Goal: Navigation & Orientation: Find specific page/section

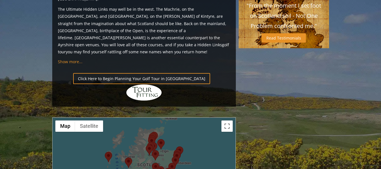
scroll to position [593, 0]
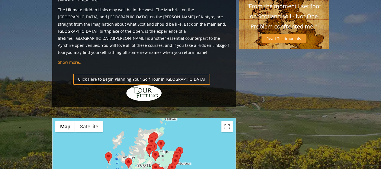
click at [152, 146] on img at bounding box center [149, 151] width 7 height 10
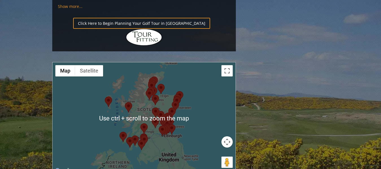
scroll to position [650, 0]
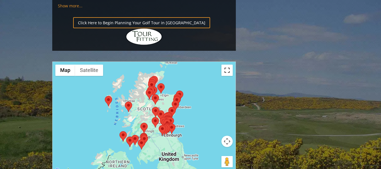
click at [227, 65] on button "Toggle fullscreen view" at bounding box center [227, 70] width 11 height 11
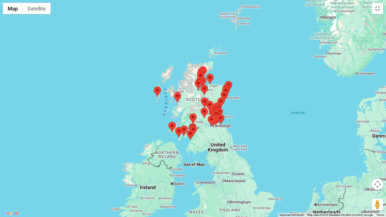
click at [206, 74] on area at bounding box center [206, 74] width 0 height 0
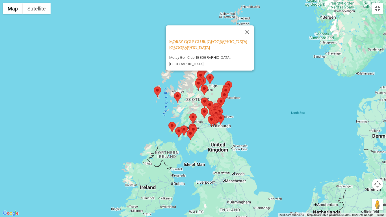
click at [195, 79] on area at bounding box center [195, 79] width 0 height 0
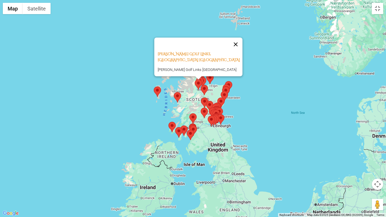
click at [238, 38] on button "Close" at bounding box center [236, 45] width 14 height 14
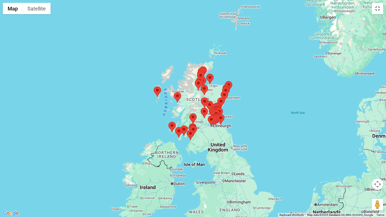
click at [377, 169] on button "Map camera controls" at bounding box center [377, 184] width 11 height 11
click at [363, 169] on button "Zoom in" at bounding box center [363, 169] width 11 height 11
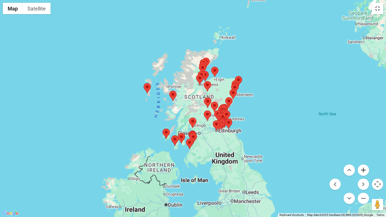
click at [363, 169] on button "Zoom in" at bounding box center [363, 169] width 11 height 11
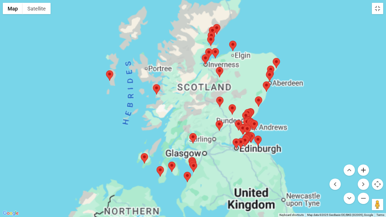
click at [363, 169] on button "Zoom in" at bounding box center [363, 169] width 11 height 11
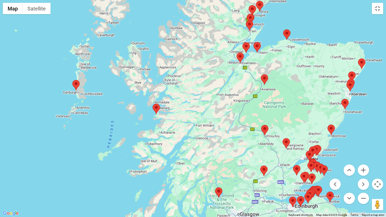
click at [377, 169] on button "Map camera controls" at bounding box center [377, 184] width 11 height 11
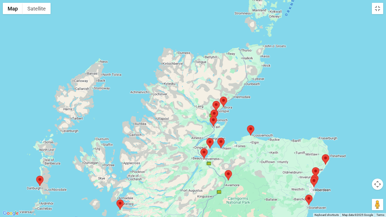
drag, startPoint x: 259, startPoint y: 41, endPoint x: 229, endPoint y: 139, distance: 102.4
click at [229, 139] on div at bounding box center [193, 108] width 386 height 217
click at [210, 116] on area at bounding box center [210, 116] width 0 height 0
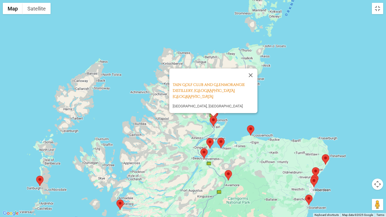
click at [296, 115] on div "Tain Golf Club and [GEOGRAPHIC_DATA], [GEOGRAPHIC_DATA] [GEOGRAPHIC_DATA], [GEO…" at bounding box center [193, 108] width 386 height 217
click at [252, 77] on button "Close" at bounding box center [251, 75] width 14 height 14
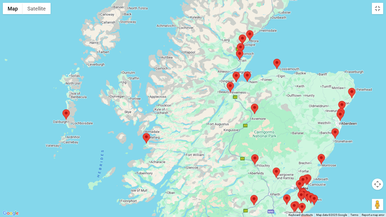
drag, startPoint x: 163, startPoint y: 147, endPoint x: 183, endPoint y: 88, distance: 61.8
click at [183, 87] on div at bounding box center [193, 108] width 386 height 217
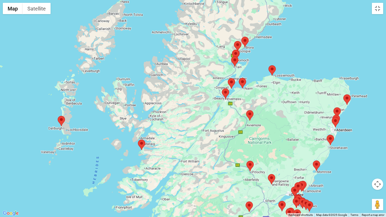
click at [58, 116] on area at bounding box center [58, 116] width 0 height 0
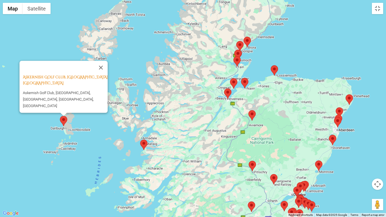
click at [104, 71] on button "Close" at bounding box center [101, 68] width 14 height 14
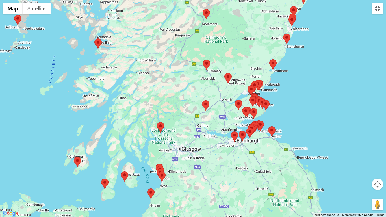
drag, startPoint x: 291, startPoint y: 129, endPoint x: 241, endPoint y: 20, distance: 119.9
click at [245, 15] on div at bounding box center [193, 108] width 386 height 217
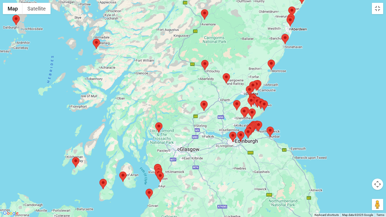
drag, startPoint x: 379, startPoint y: 184, endPoint x: 370, endPoint y: 182, distance: 8.4
click at [378, 169] on button "Map camera controls" at bounding box center [377, 184] width 11 height 11
click at [363, 169] on button "Zoom in" at bounding box center [363, 169] width 11 height 11
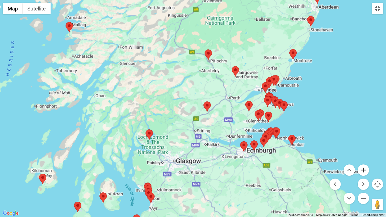
click at [363, 169] on button "Zoom in" at bounding box center [363, 169] width 11 height 11
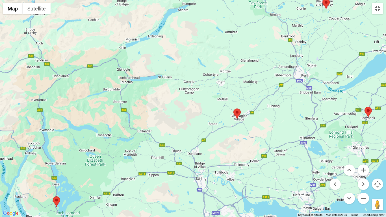
click at [314, 160] on div at bounding box center [193, 108] width 386 height 217
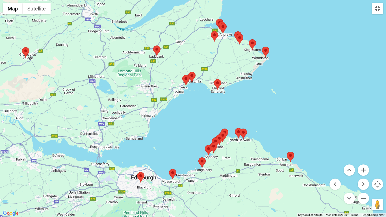
drag, startPoint x: 326, startPoint y: 156, endPoint x: 133, endPoint y: 112, distance: 197.6
click at [115, 94] on div at bounding box center [193, 108] width 386 height 217
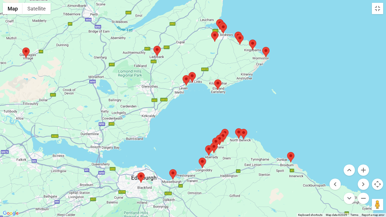
click at [205, 145] on area at bounding box center [205, 145] width 0 height 0
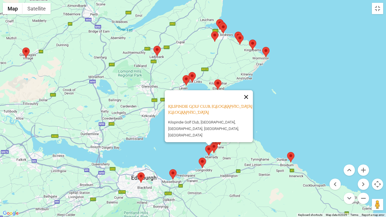
click at [249, 98] on button "Close" at bounding box center [246, 97] width 14 height 14
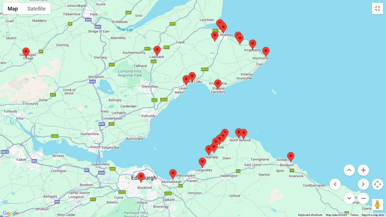
click at [210, 143] on area at bounding box center [210, 143] width 0 height 0
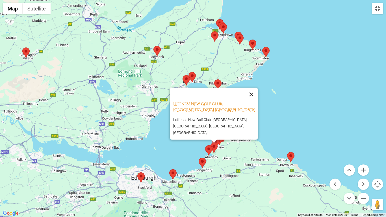
click at [253, 95] on button "Close" at bounding box center [251, 95] width 14 height 14
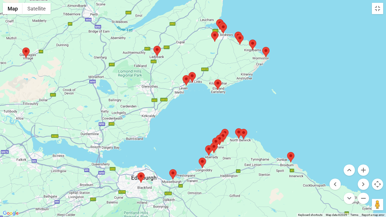
click at [212, 138] on area at bounding box center [212, 138] width 0 height 0
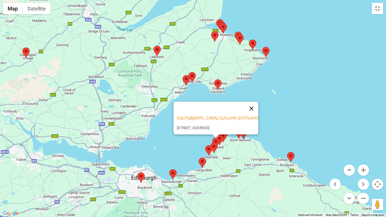
click at [256, 102] on button "Close" at bounding box center [252, 109] width 14 height 14
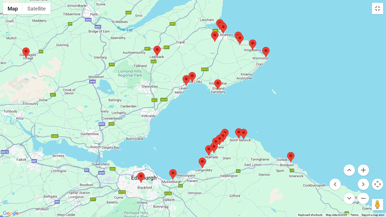
click at [216, 135] on area at bounding box center [216, 135] width 0 height 0
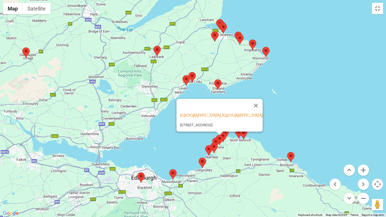
click at [259, 99] on button "Close" at bounding box center [256, 106] width 14 height 14
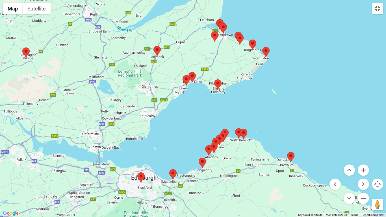
click at [219, 132] on area at bounding box center [219, 132] width 0 height 0
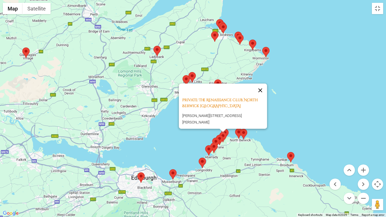
click at [263, 85] on button "Close" at bounding box center [260, 91] width 14 height 14
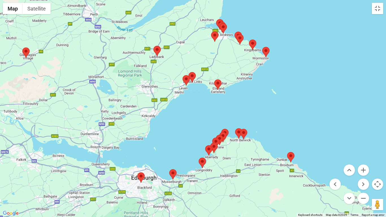
click at [221, 129] on area at bounding box center [221, 129] width 0 height 0
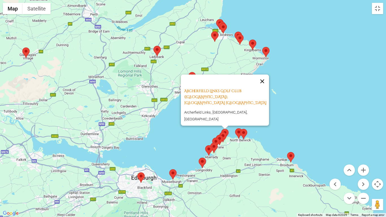
click at [265, 88] on button "Close" at bounding box center [262, 82] width 14 height 14
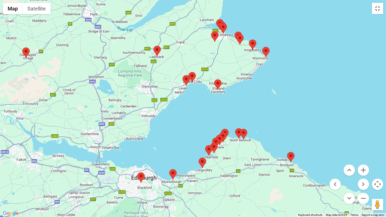
click at [235, 128] on area at bounding box center [235, 128] width 0 height 0
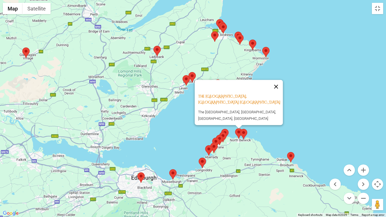
click at [278, 82] on button "Close" at bounding box center [276, 87] width 14 height 14
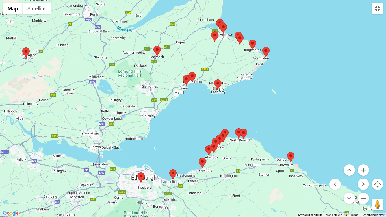
click at [240, 129] on area at bounding box center [240, 129] width 0 height 0
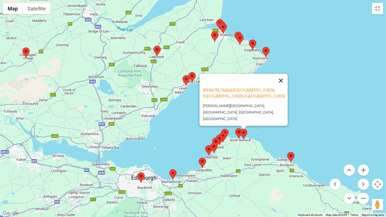
click at [284, 87] on button "Close" at bounding box center [281, 81] width 14 height 14
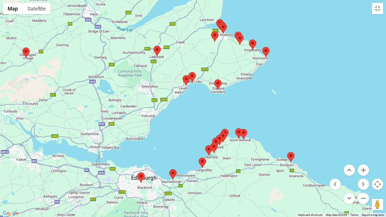
click at [287, 152] on area at bounding box center [287, 152] width 0 height 0
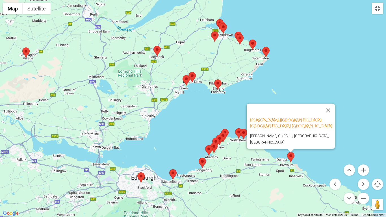
drag, startPoint x: 330, startPoint y: 111, endPoint x: 314, endPoint y: 118, distance: 17.6
click at [329, 111] on button "Close" at bounding box center [328, 111] width 14 height 14
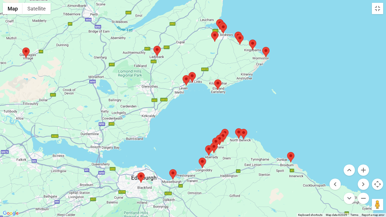
click at [188, 72] on area at bounding box center [188, 72] width 0 height 0
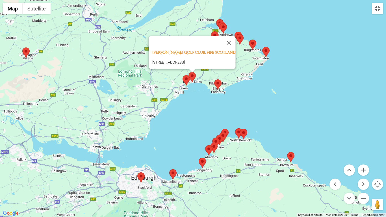
click at [183, 75] on area at bounding box center [183, 75] width 0 height 0
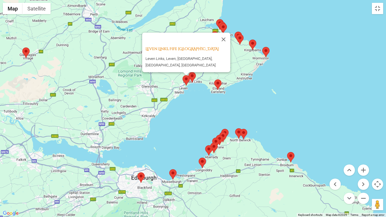
click at [214, 79] on area at bounding box center [214, 79] width 0 height 0
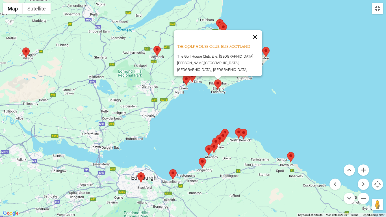
click at [258, 38] on button "Close" at bounding box center [255, 37] width 14 height 14
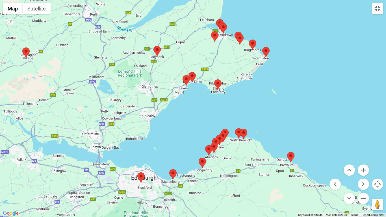
click at [220, 23] on area at bounding box center [220, 23] width 0 height 0
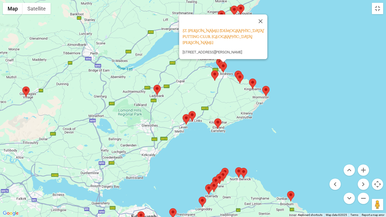
drag, startPoint x: 265, startPoint y: 22, endPoint x: 258, endPoint y: 28, distance: 8.6
click at [264, 22] on button "Close" at bounding box center [261, 21] width 14 height 14
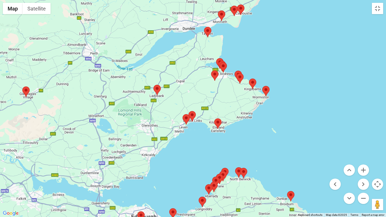
click at [223, 62] on img at bounding box center [223, 67] width 7 height 10
click at [220, 62] on area at bounding box center [220, 62] width 0 height 0
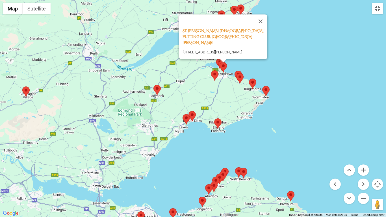
click at [263, 22] on button "Close" at bounding box center [261, 21] width 14 height 14
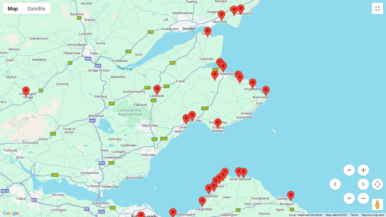
click at [211, 70] on area at bounding box center [211, 70] width 0 height 0
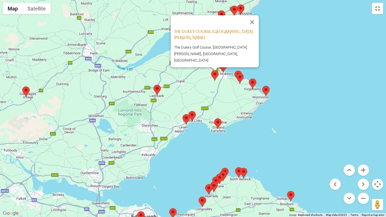
click at [253, 29] on button "Close" at bounding box center [252, 22] width 14 height 14
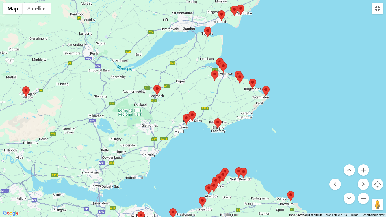
click at [236, 73] on area at bounding box center [236, 73] width 0 height 0
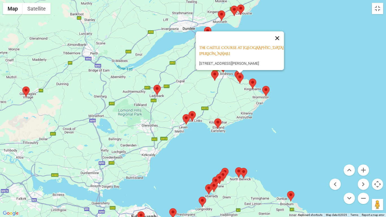
click at [275, 39] on button "Close" at bounding box center [277, 38] width 14 height 14
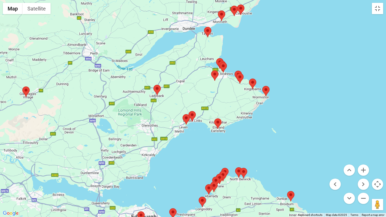
click at [236, 71] on img at bounding box center [238, 76] width 7 height 10
click at [235, 71] on area at bounding box center [235, 71] width 0 height 0
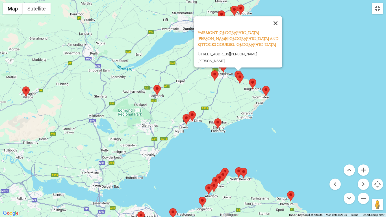
click at [277, 26] on button "Close" at bounding box center [276, 23] width 14 height 14
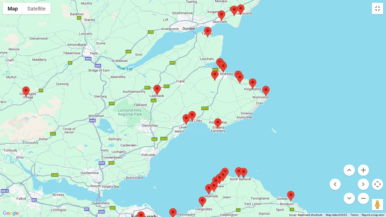
click at [249, 79] on area at bounding box center [249, 79] width 0 height 0
click at [262, 86] on area at bounding box center [262, 86] width 0 height 0
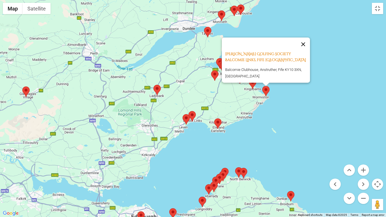
click at [304, 38] on button "Close" at bounding box center [303, 45] width 14 height 14
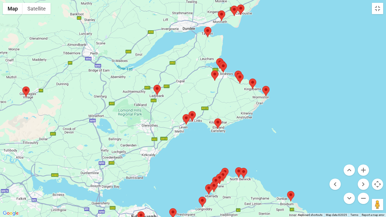
click at [153, 85] on area at bounding box center [153, 85] width 0 height 0
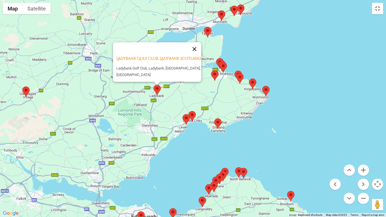
click at [198, 44] on button "Close" at bounding box center [195, 49] width 14 height 14
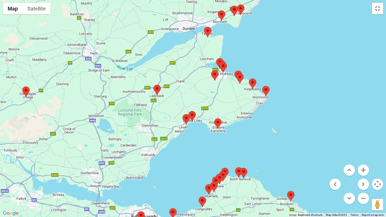
click at [204, 27] on area at bounding box center [204, 27] width 0 height 0
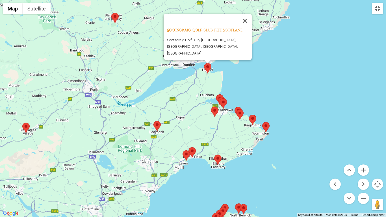
click at [247, 23] on button "Close" at bounding box center [245, 21] width 14 height 14
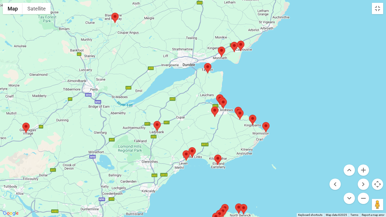
click at [231, 42] on area at bounding box center [231, 42] width 0 height 0
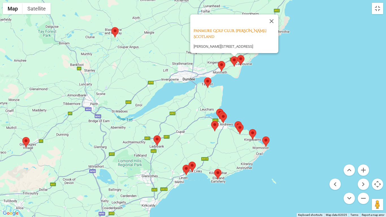
click at [268, 23] on button "Close" at bounding box center [272, 21] width 14 height 14
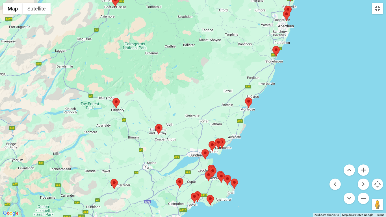
drag, startPoint x: 292, startPoint y: 49, endPoint x: 254, endPoint y: 134, distance: 93.4
click at [253, 137] on div at bounding box center [193, 108] width 386 height 217
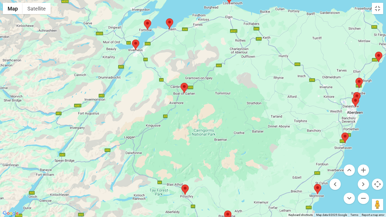
drag, startPoint x: 131, startPoint y: 100, endPoint x: 206, endPoint y: 190, distance: 117.7
click at [206, 169] on div at bounding box center [193, 108] width 386 height 217
click at [144, 19] on area at bounding box center [144, 19] width 0 height 0
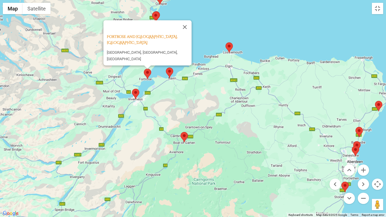
click at [166, 68] on area at bounding box center [166, 68] width 0 height 0
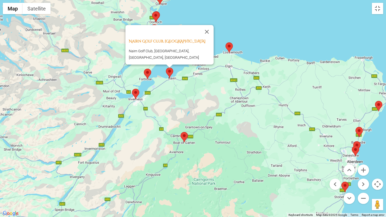
click at [225, 42] on area at bounding box center [225, 42] width 0 height 0
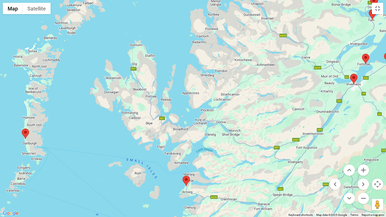
drag, startPoint x: 43, startPoint y: 58, endPoint x: 262, endPoint y: 29, distance: 220.6
click at [262, 29] on div "Moray Golf Club, Lossiemouth Scotland Moray Golf Club, [GEOGRAPHIC_DATA], [GEOG…" at bounding box center [193, 108] width 386 height 217
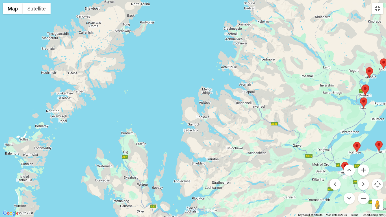
drag, startPoint x: 157, startPoint y: 56, endPoint x: 148, endPoint y: 138, distance: 81.9
click at [150, 144] on div "Moray Golf Club, Lossiemouth Scotland Moray Golf Club, [GEOGRAPHIC_DATA], [GEOG…" at bounding box center [193, 108] width 386 height 217
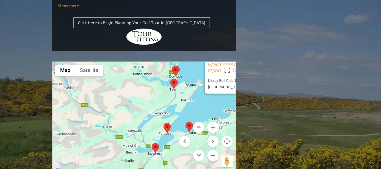
drag, startPoint x: 138, startPoint y: 95, endPoint x: 1, endPoint y: 74, distance: 138.9
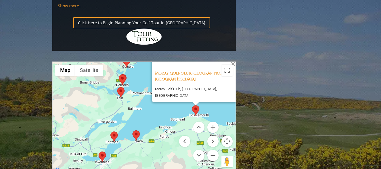
drag, startPoint x: 134, startPoint y: 39, endPoint x: 81, endPoint y: 48, distance: 53.8
click at [81, 62] on div "Moray Golf Club, Lossiemouth Scotland Moray Golf Club, [GEOGRAPHIC_DATA], [GEOG…" at bounding box center [144, 118] width 183 height 112
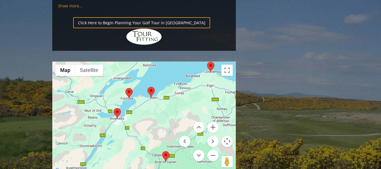
drag, startPoint x: 94, startPoint y: 106, endPoint x: 110, endPoint y: 62, distance: 46.2
click at [110, 62] on div "Moray Golf Club, Lossiemouth Scotland Moray Golf Club, [GEOGRAPHIC_DATA], [GEOG…" at bounding box center [144, 118] width 183 height 112
